Goal: Task Accomplishment & Management: Manage account settings

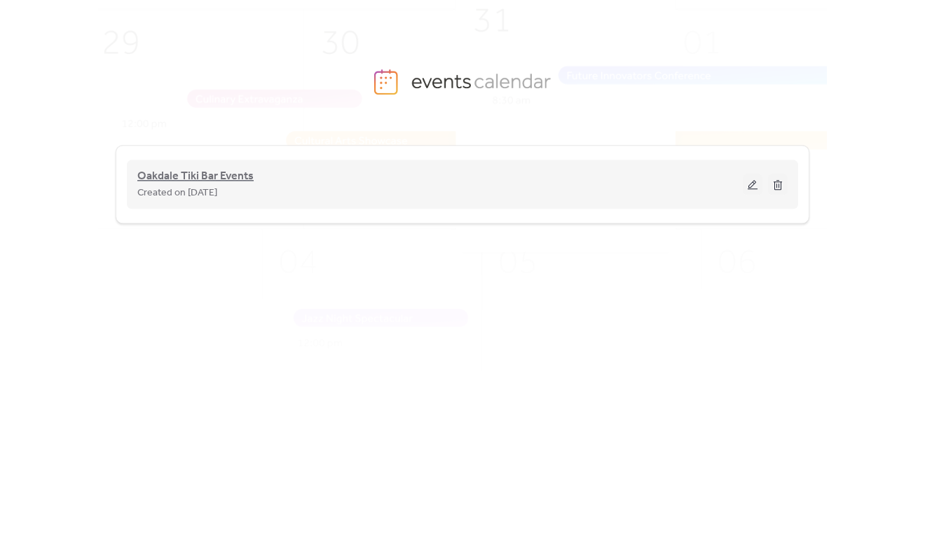
click at [207, 170] on span "Oakdale Tiki Bar Events" at bounding box center [195, 176] width 116 height 17
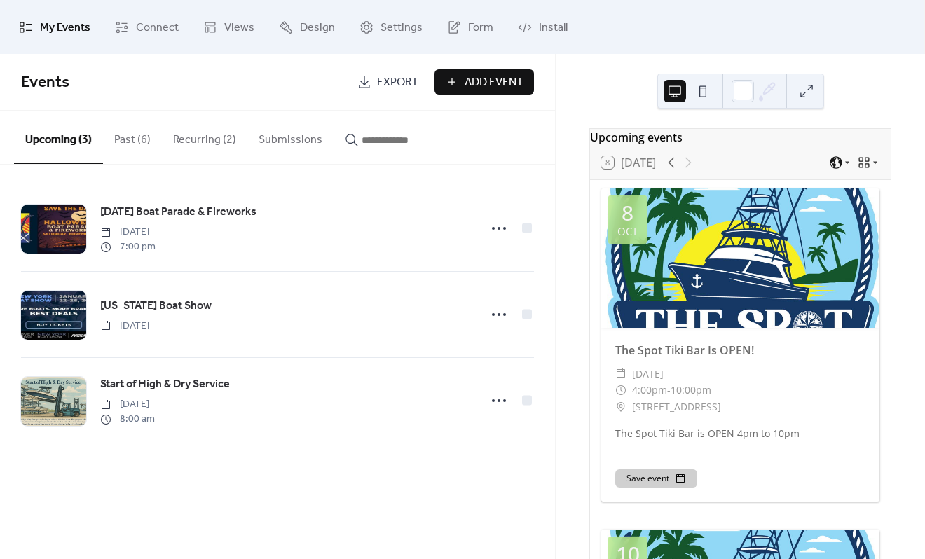
click at [142, 141] on button "Past (6)" at bounding box center [132, 137] width 59 height 52
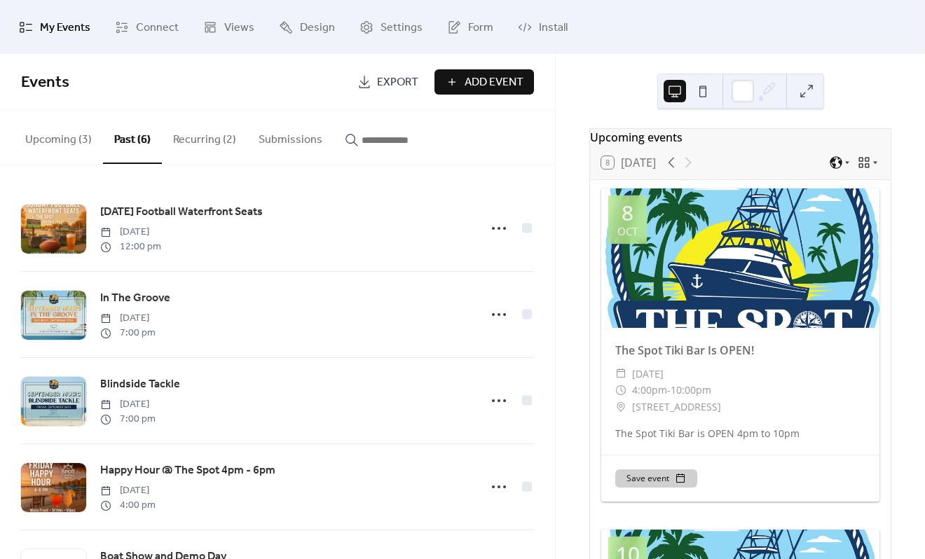
click at [202, 137] on button "Recurring (2)" at bounding box center [205, 137] width 86 height 52
